Goal: Check status: Check status

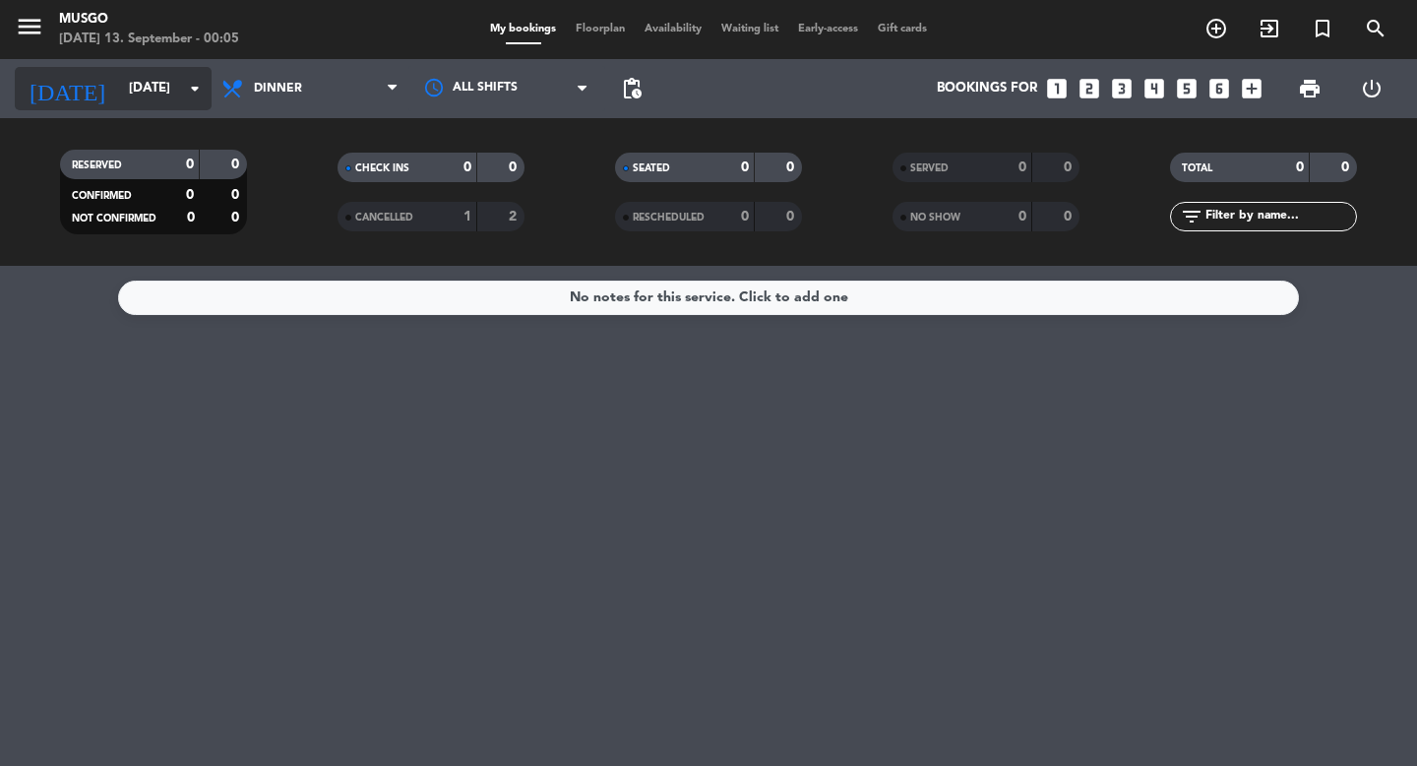
click at [150, 89] on input "[DATE]" at bounding box center [205, 88] width 173 height 35
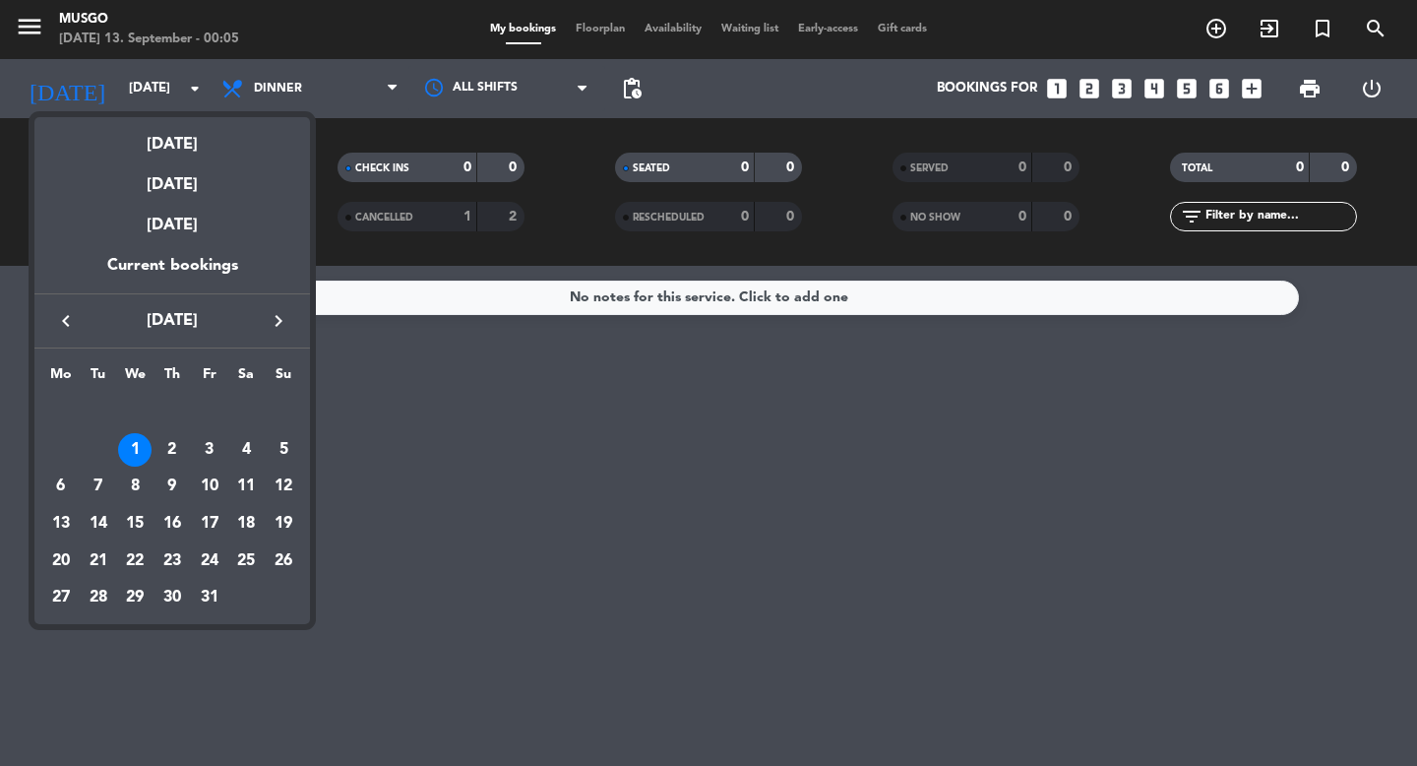
click at [61, 325] on icon "keyboard_arrow_left" at bounding box center [66, 321] width 24 height 24
click at [255, 494] on div "13" at bounding box center [245, 485] width 33 height 33
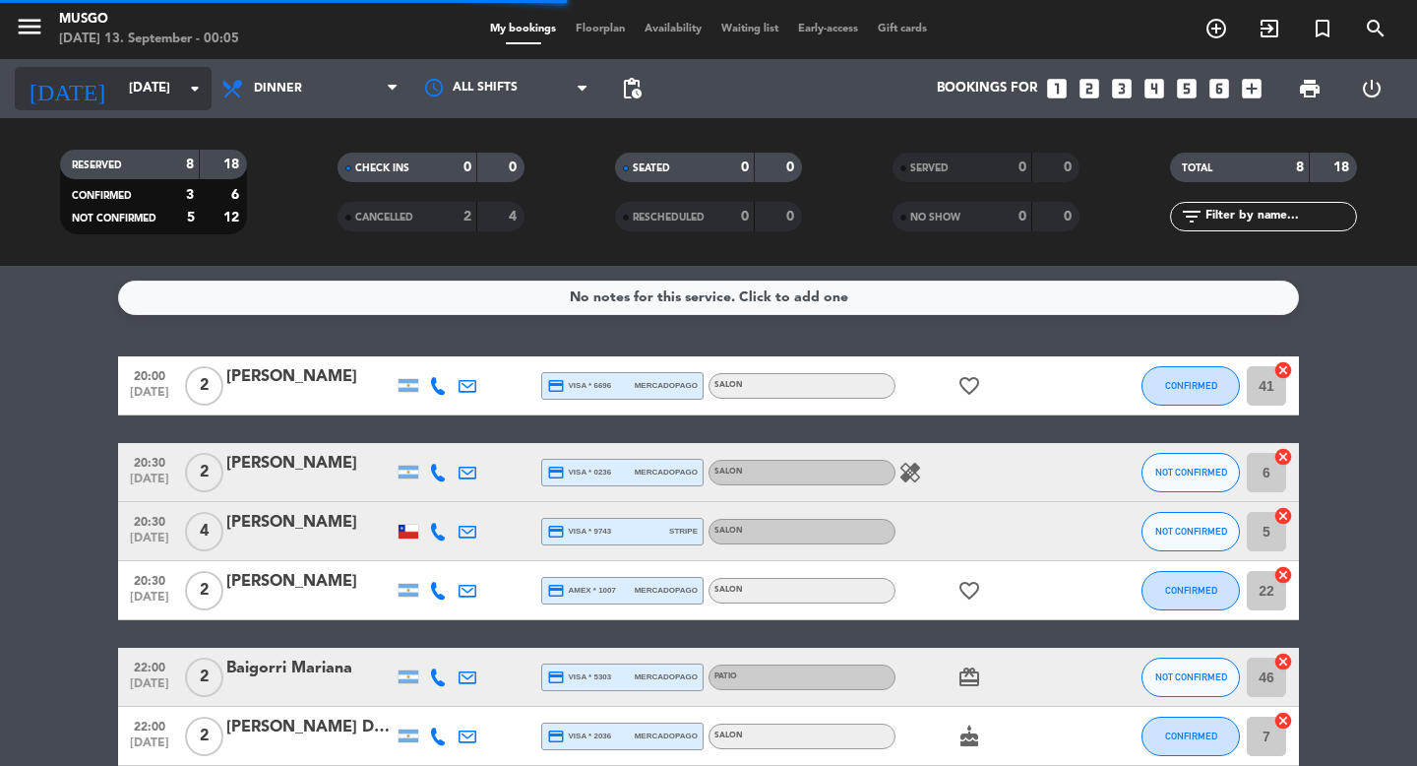
click at [131, 84] on input "[DATE]" at bounding box center [205, 88] width 173 height 35
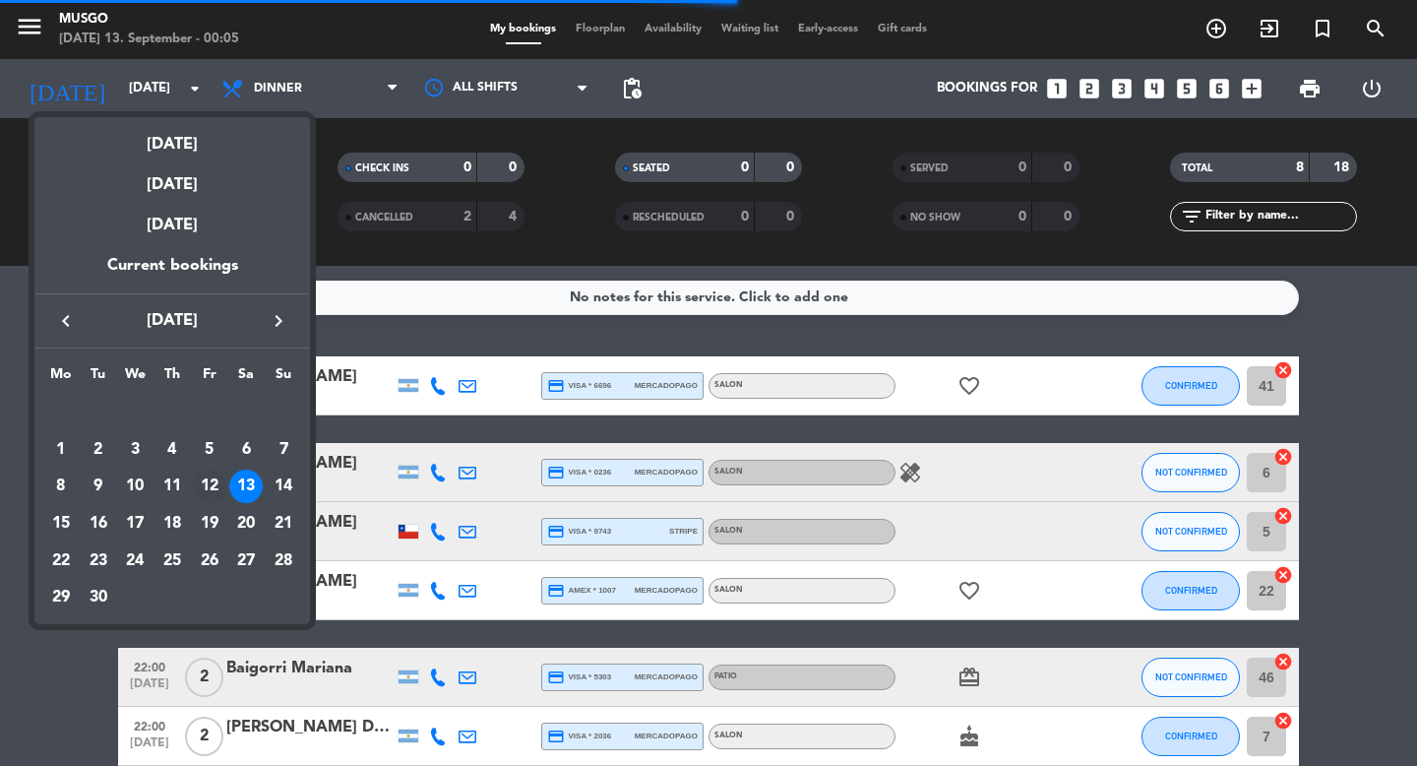
click at [209, 480] on div "12" at bounding box center [209, 485] width 33 height 33
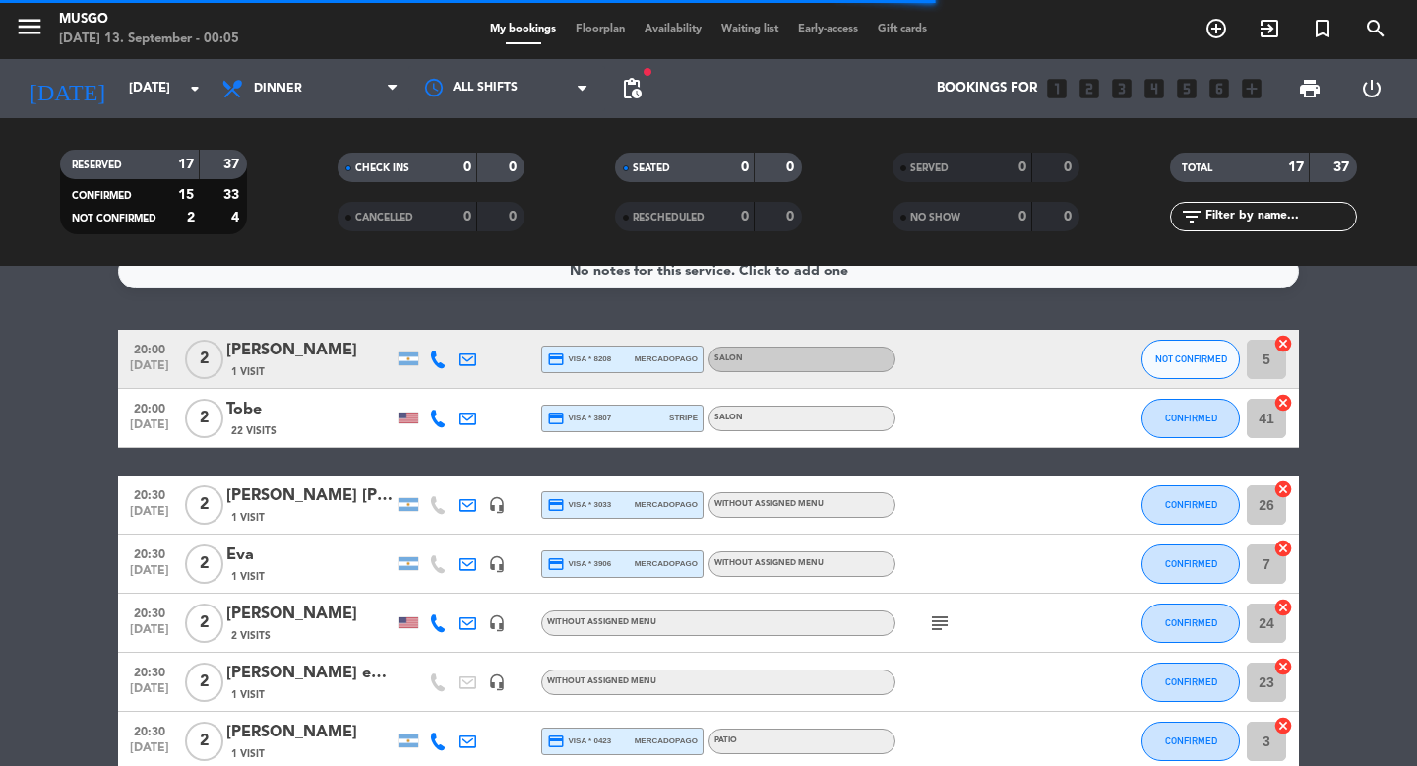
scroll to position [28, 0]
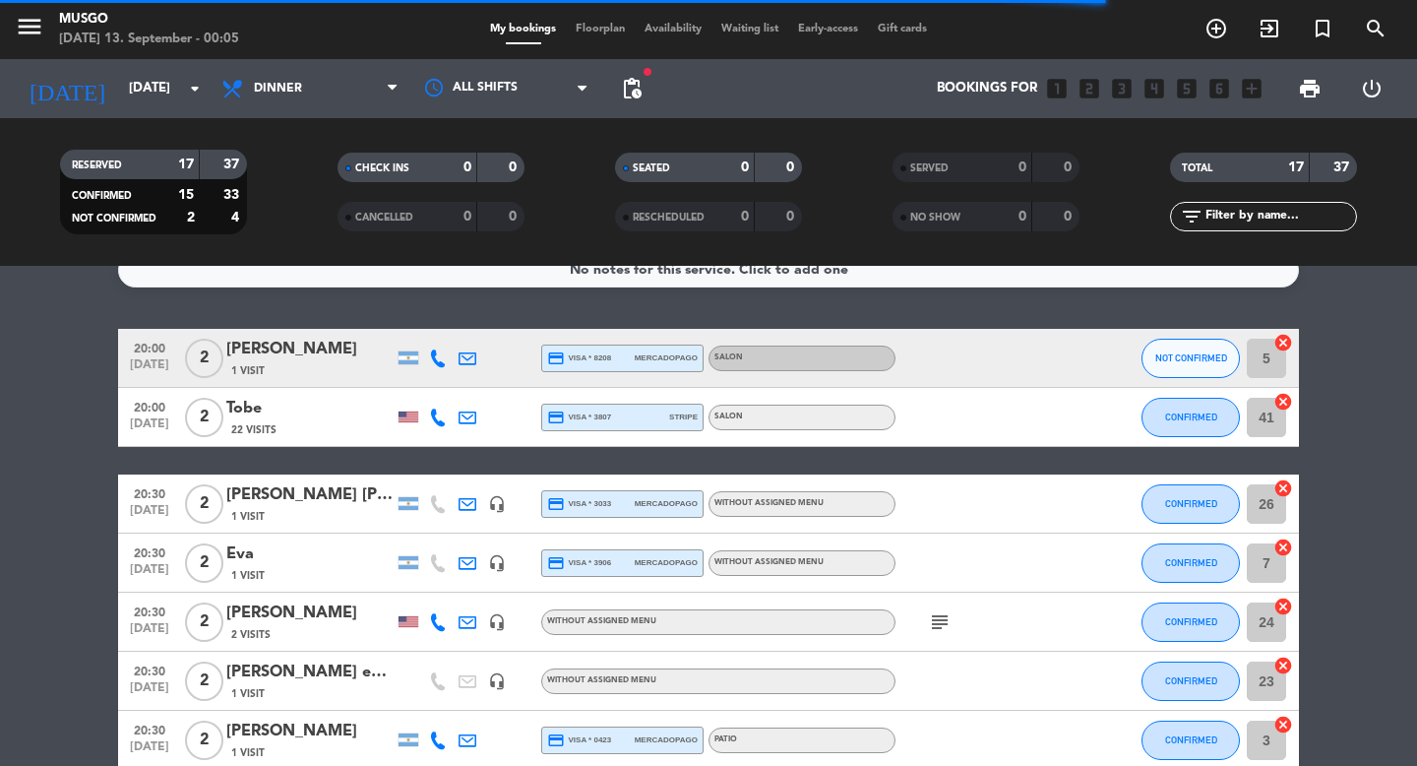
click at [408, 623] on div at bounding box center [409, 621] width 20 height 11
click at [935, 624] on icon "subject" at bounding box center [940, 622] width 24 height 24
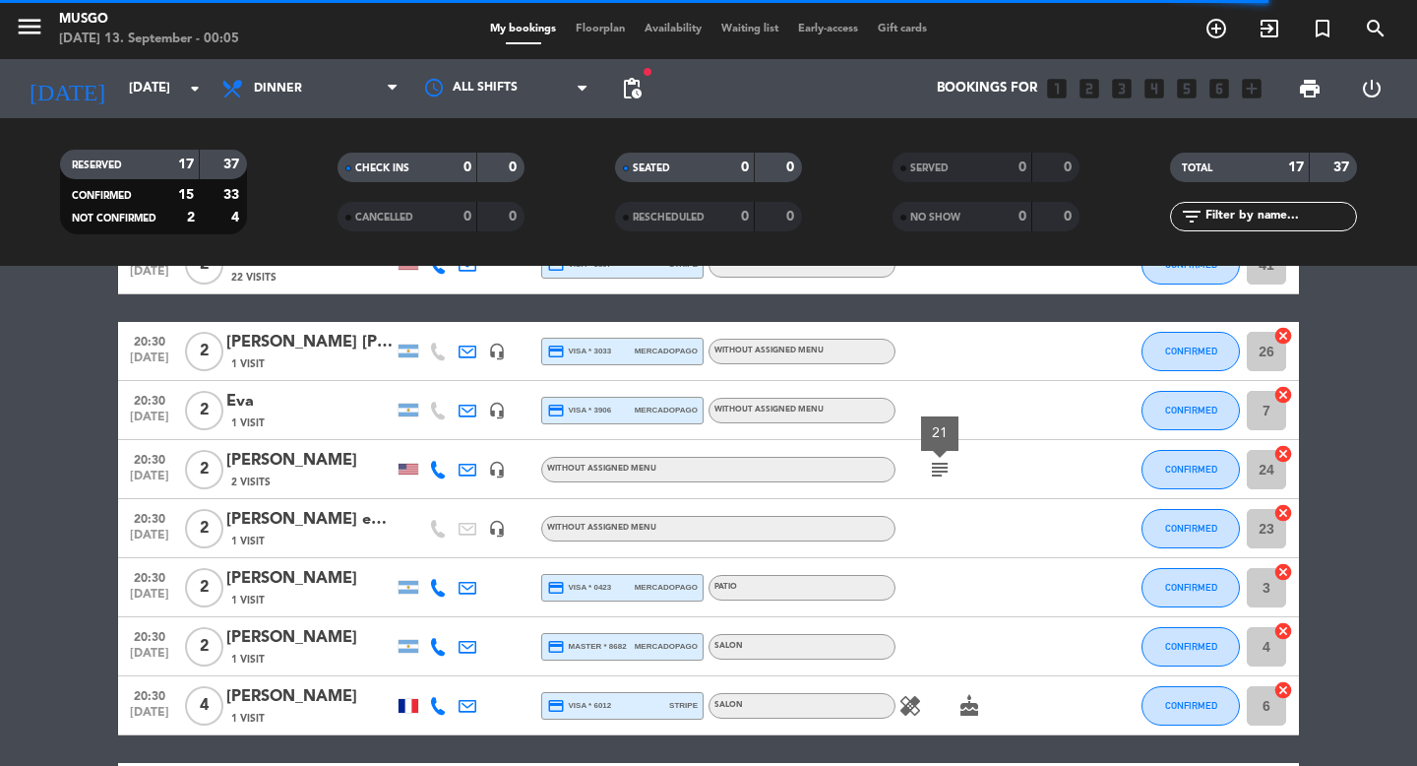
scroll to position [185, 0]
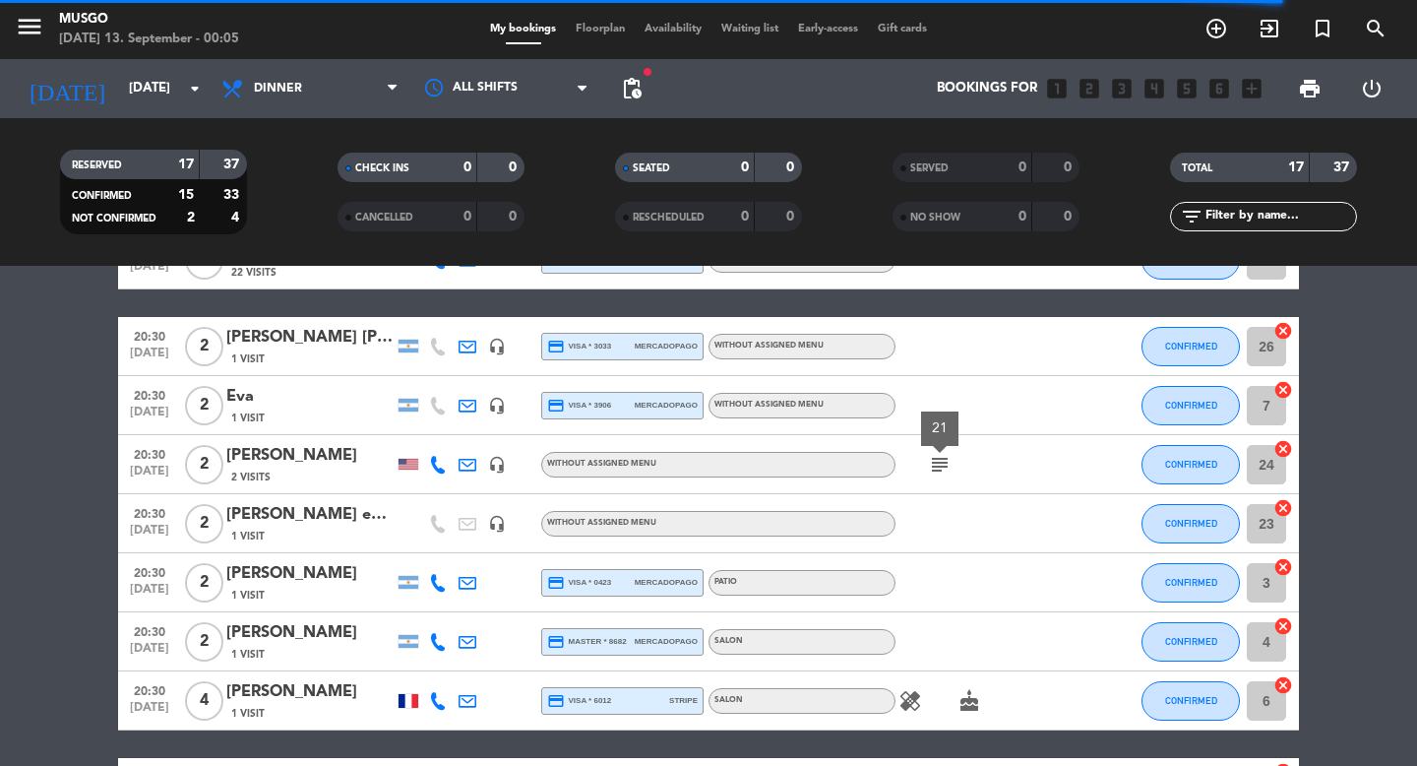
click at [410, 703] on div at bounding box center [409, 701] width 20 height 14
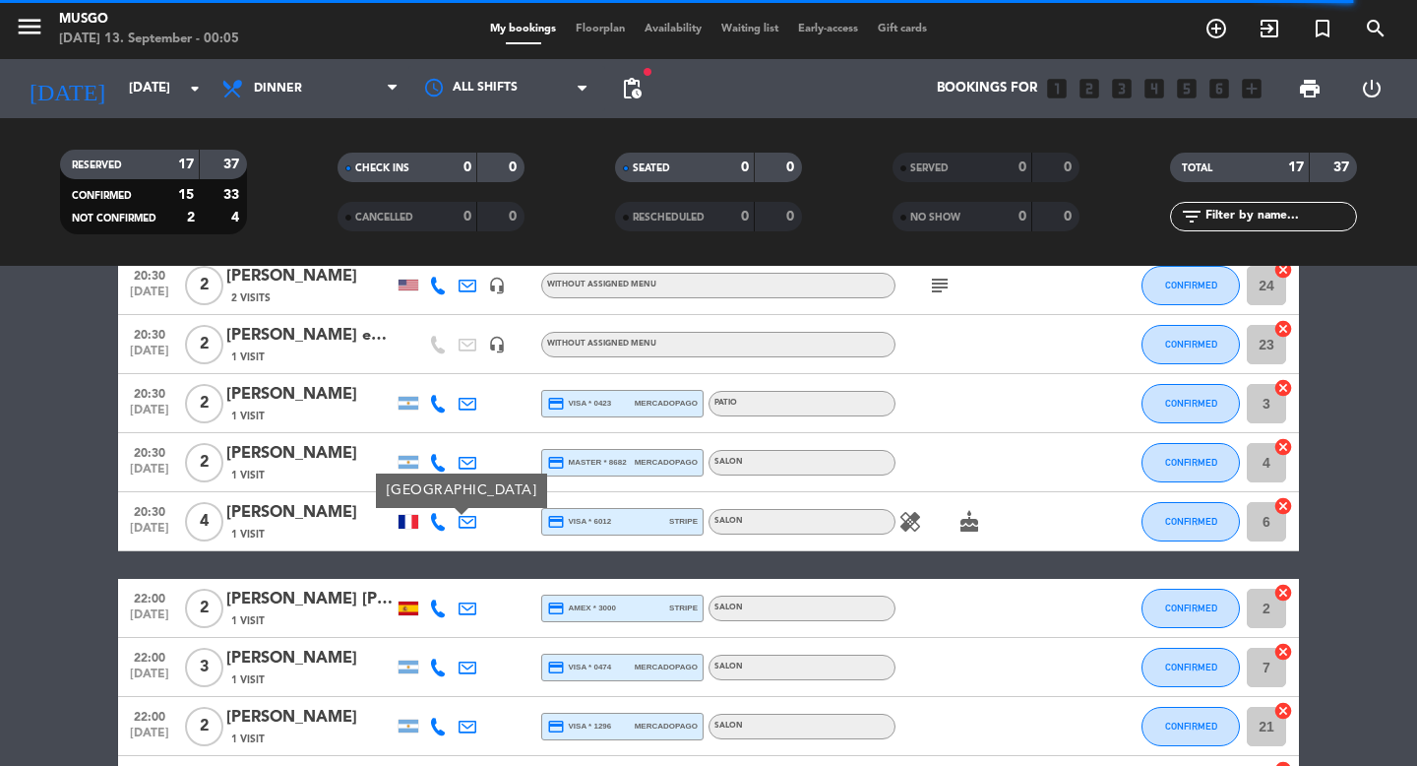
scroll to position [393, 0]
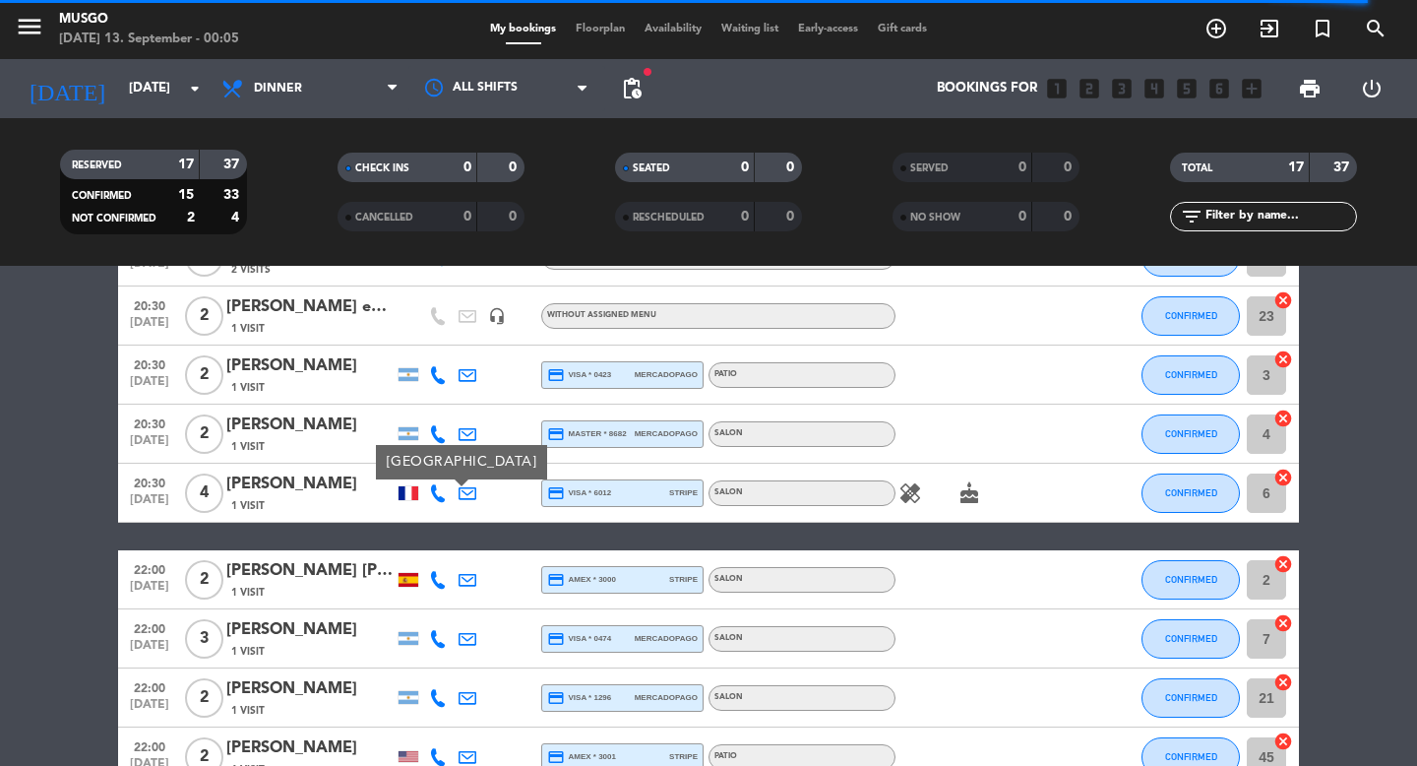
click at [408, 580] on div at bounding box center [409, 580] width 20 height 14
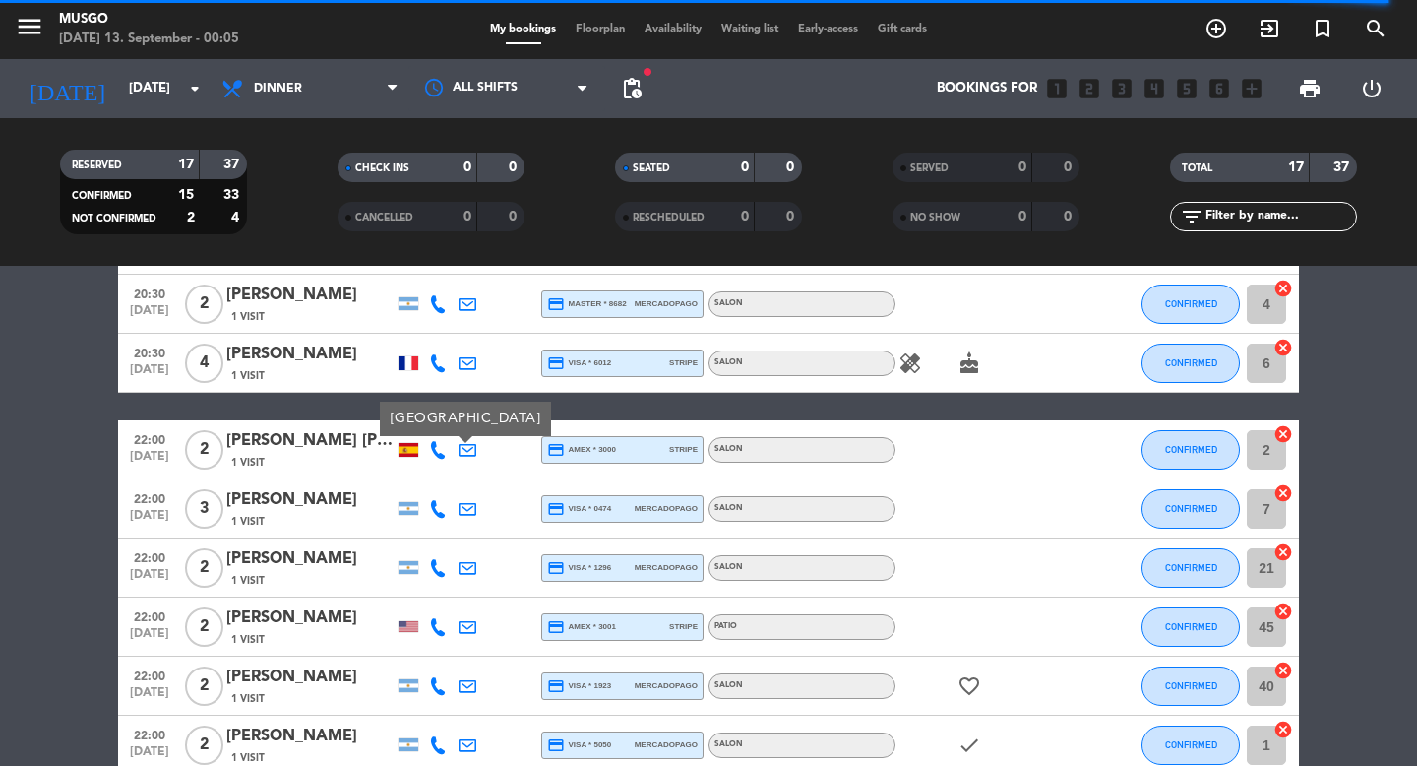
scroll to position [524, 0]
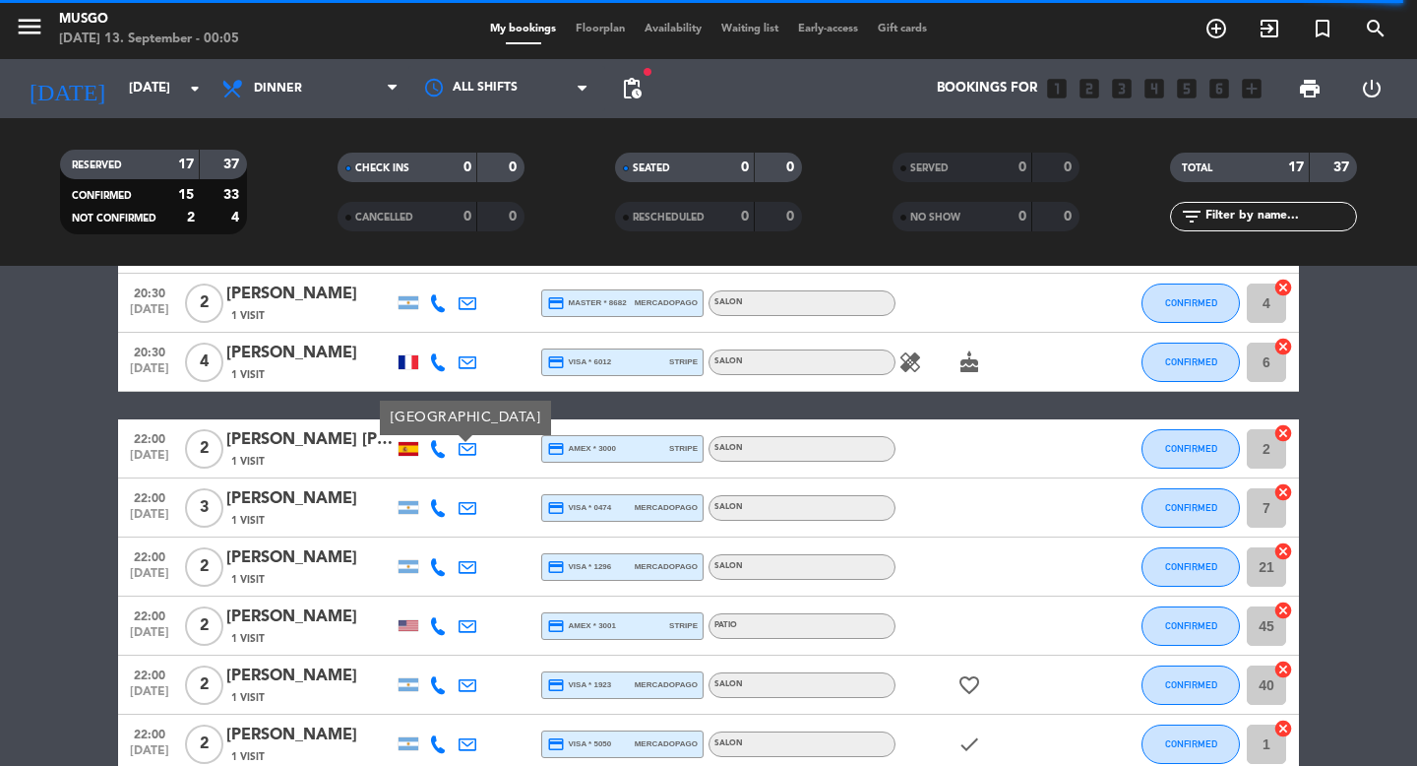
click at [410, 627] on div at bounding box center [409, 625] width 20 height 11
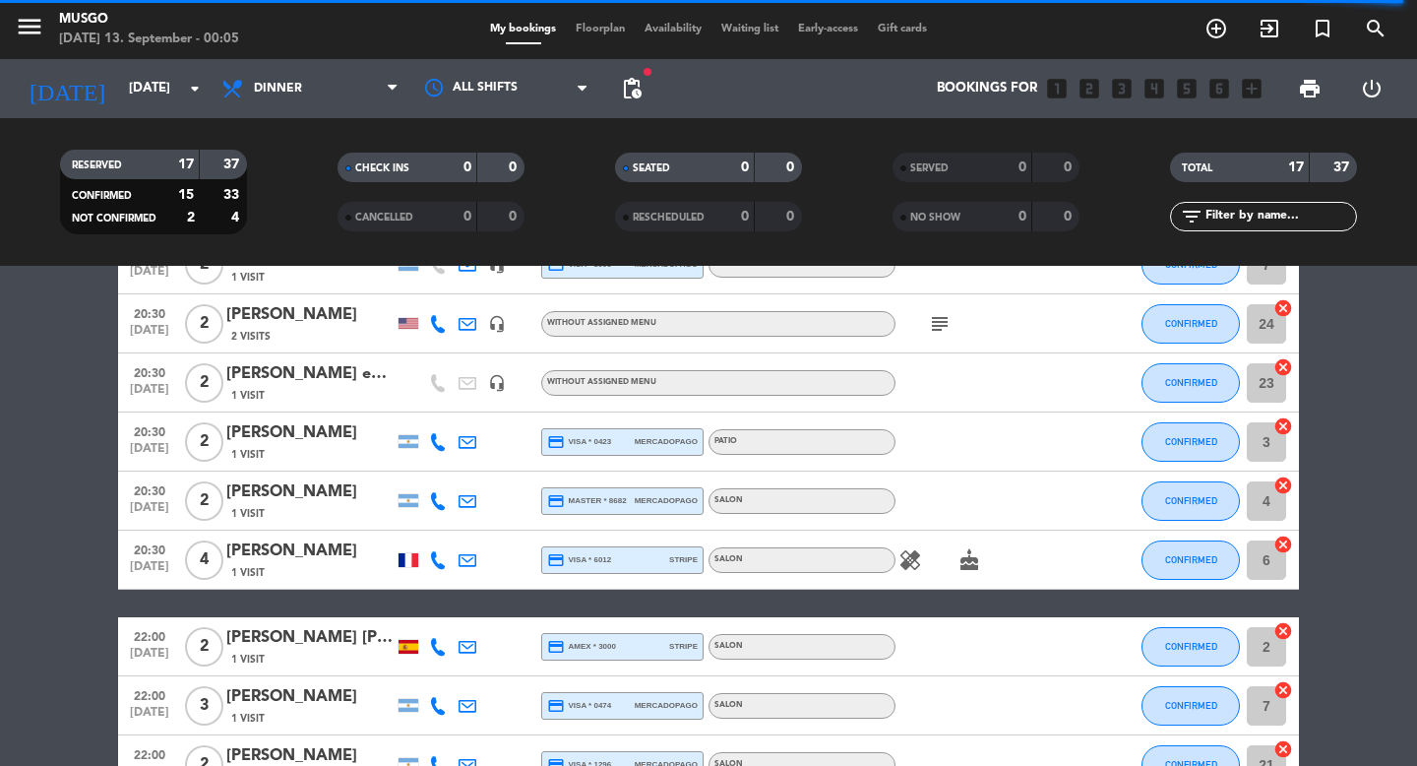
scroll to position [0, 0]
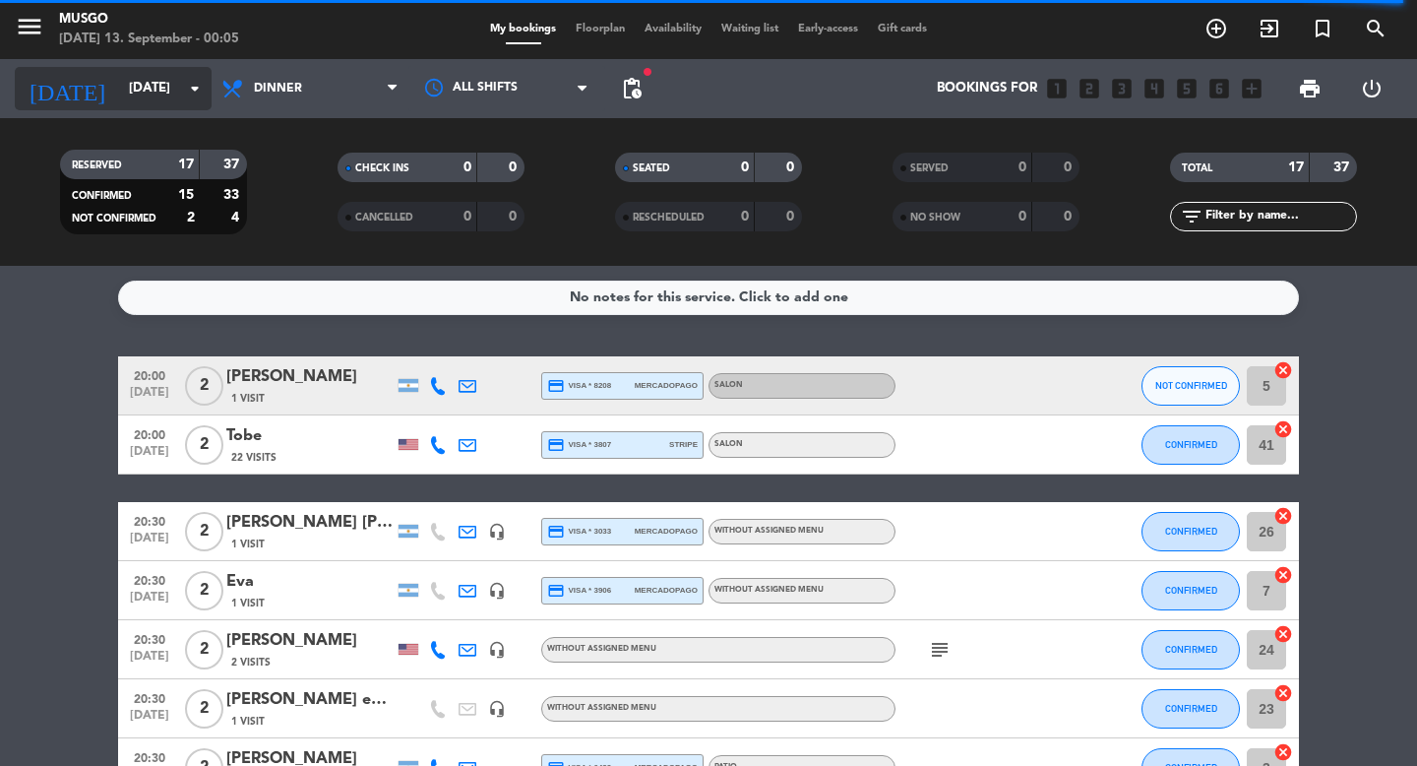
click at [119, 91] on input "[DATE]" at bounding box center [205, 88] width 173 height 35
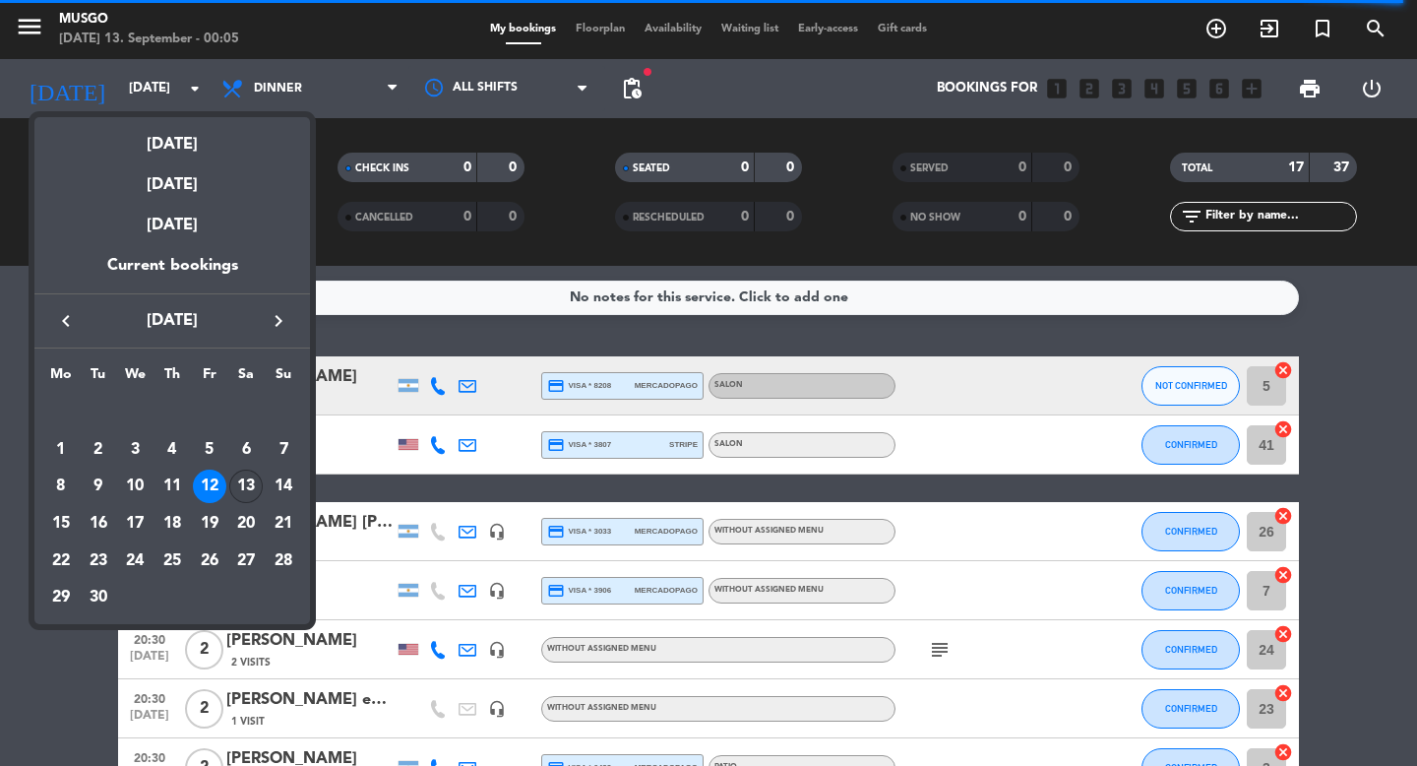
click at [248, 486] on div "13" at bounding box center [245, 485] width 33 height 33
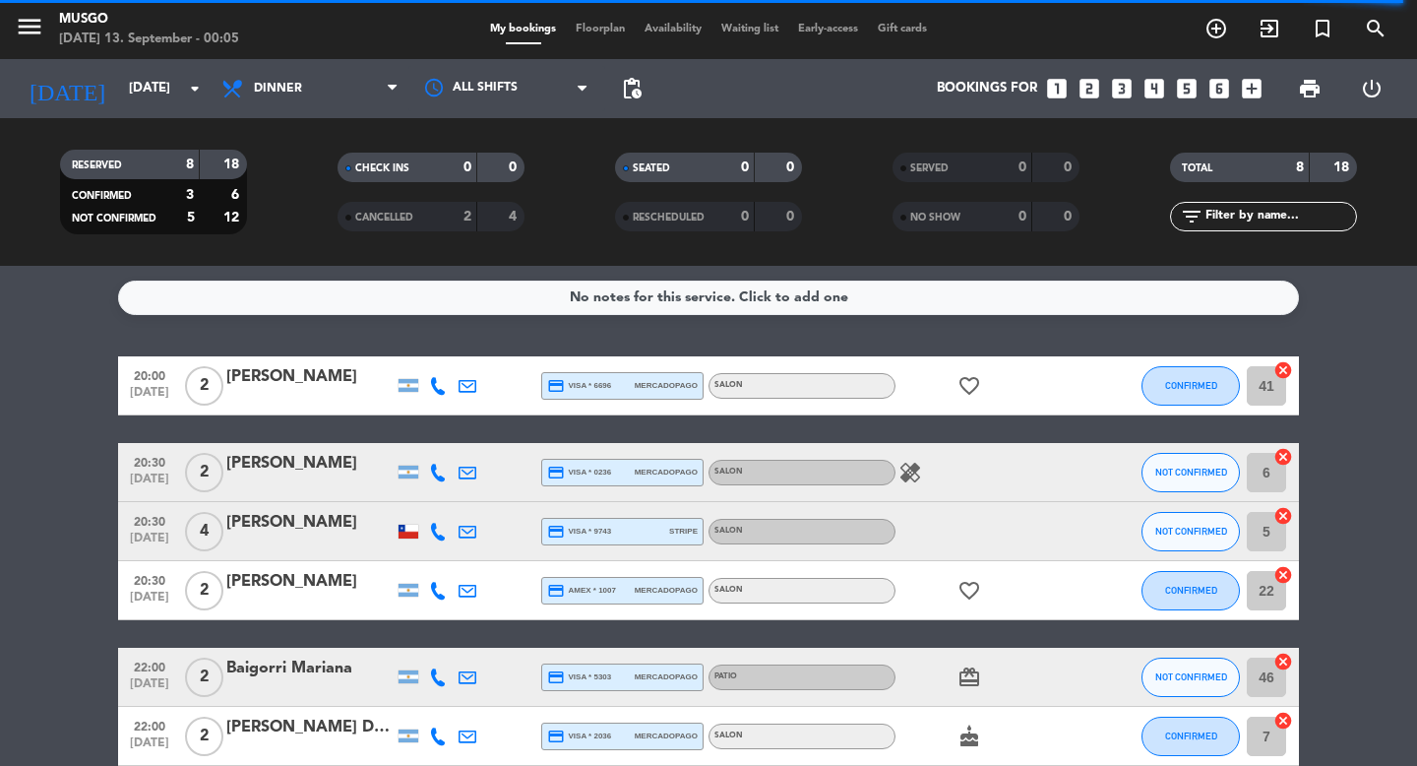
click at [397, 535] on div at bounding box center [409, 531] width 30 height 58
click at [406, 537] on div at bounding box center [409, 532] width 20 height 14
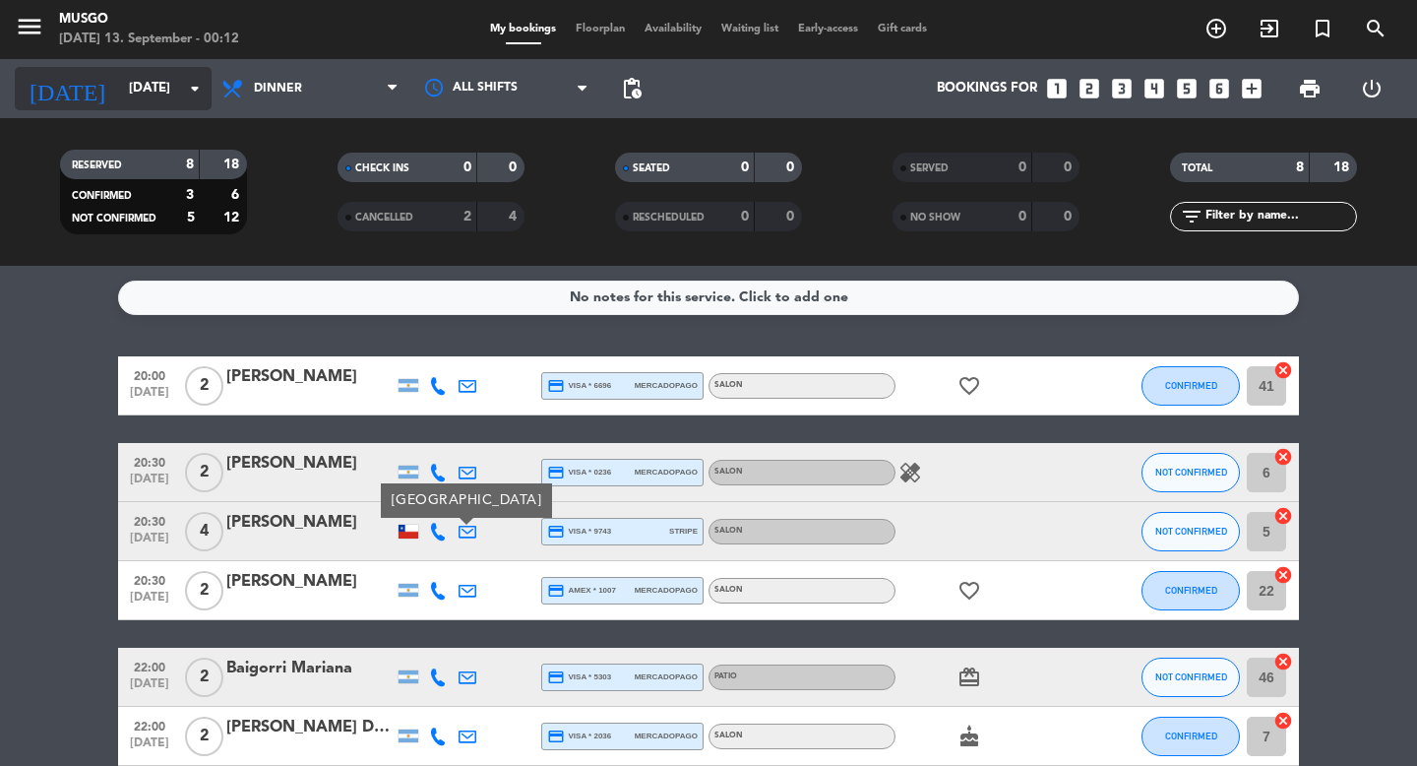
click at [141, 102] on input "[DATE]" at bounding box center [205, 88] width 173 height 35
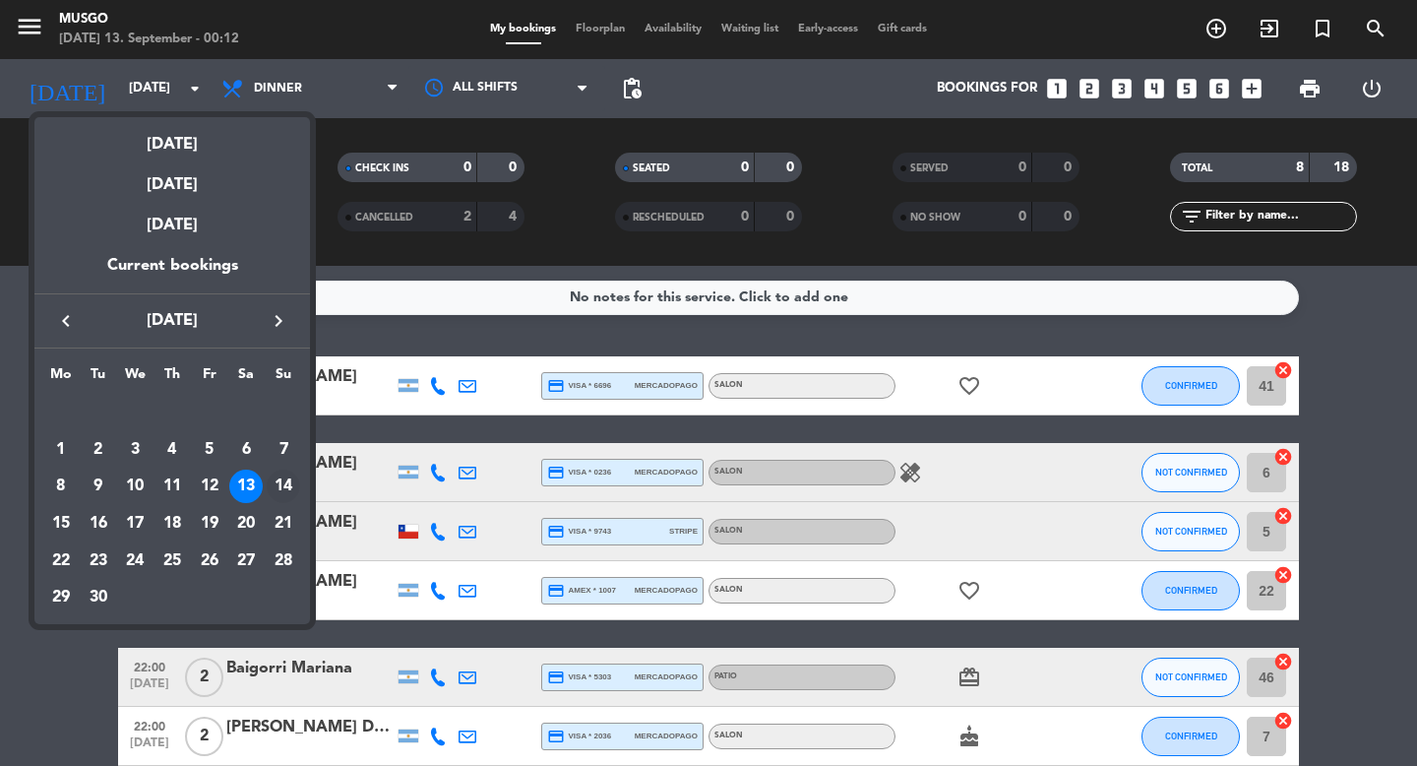
click at [287, 484] on div "14" at bounding box center [283, 485] width 33 height 33
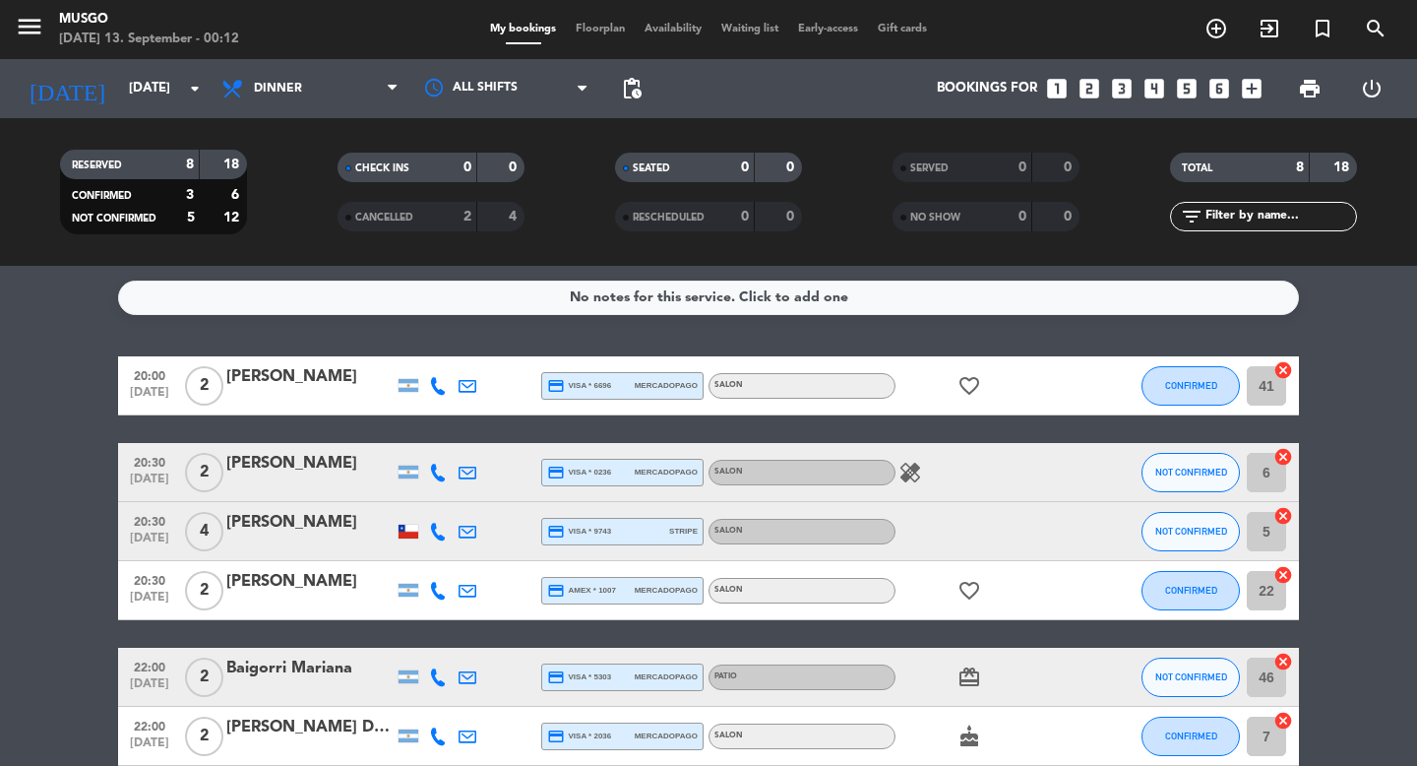
type input "[DATE]"
